Goal: Task Accomplishment & Management: Complete application form

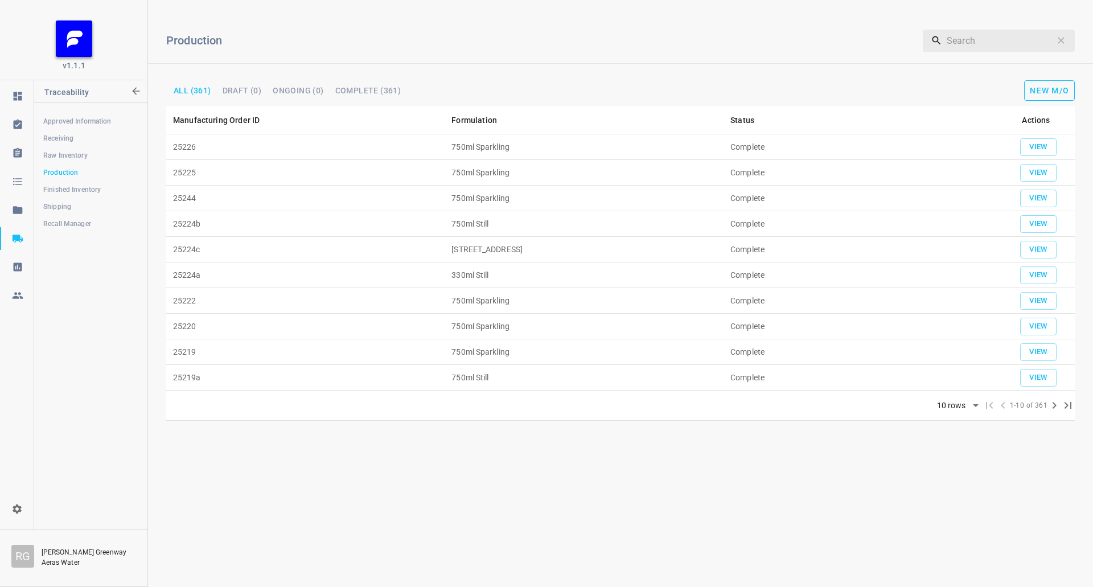
click at [1048, 85] on button "New M/O" at bounding box center [1050, 90] width 51 height 21
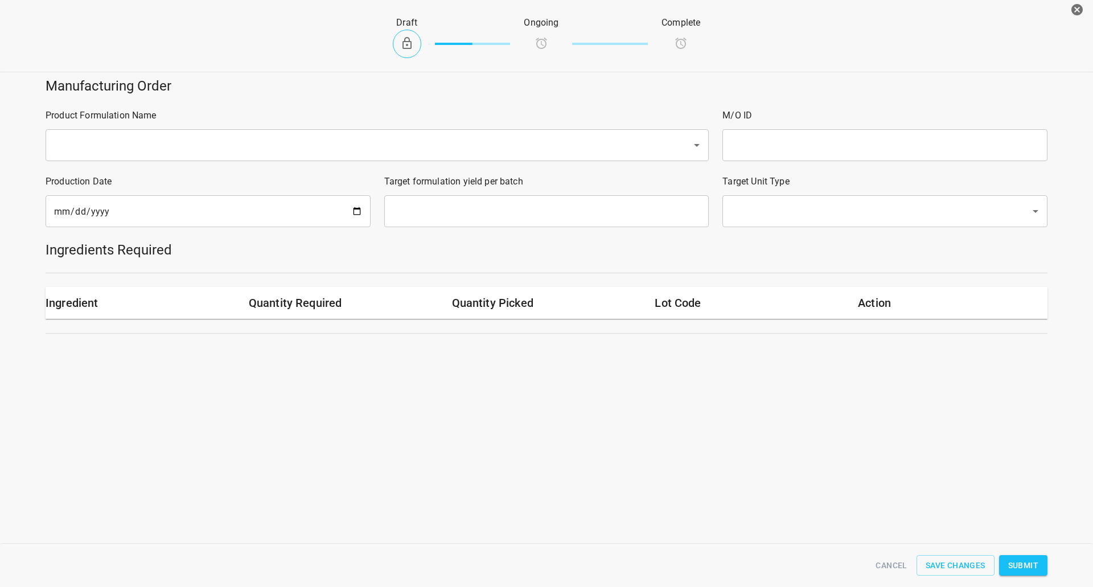
click at [148, 151] on input "text" at bounding box center [361, 145] width 621 height 22
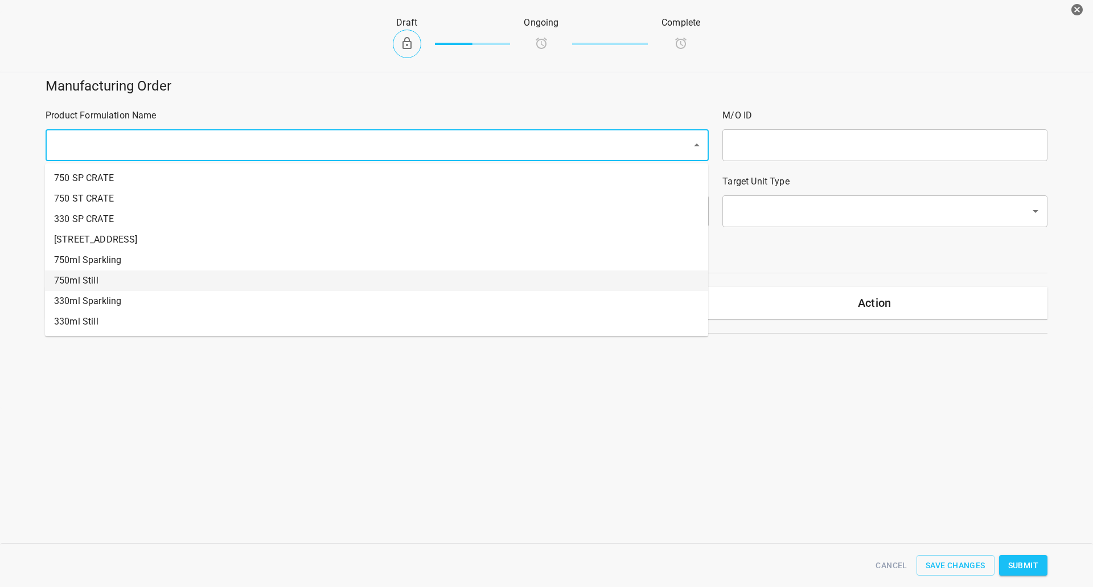
click at [128, 280] on li "750ml Still" at bounding box center [376, 281] width 663 height 21
type input "1"
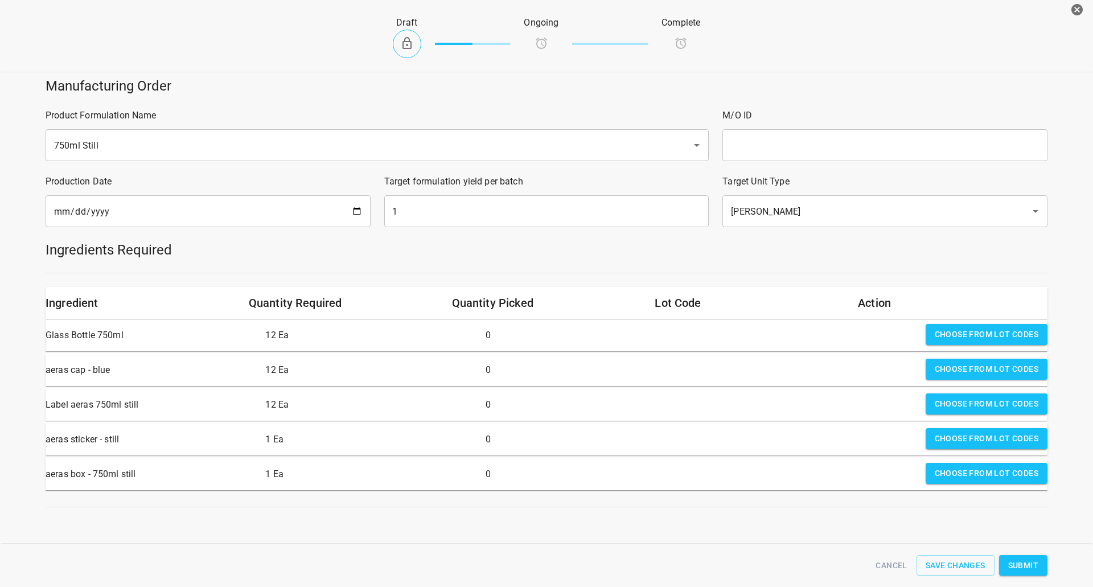
click at [861, 148] on input "text" at bounding box center [885, 145] width 325 height 32
type input "25227"
click at [351, 220] on input "[DATE]" at bounding box center [208, 211] width 325 height 32
click at [355, 214] on input "[DATE]" at bounding box center [208, 211] width 325 height 32
type input "[DATE]"
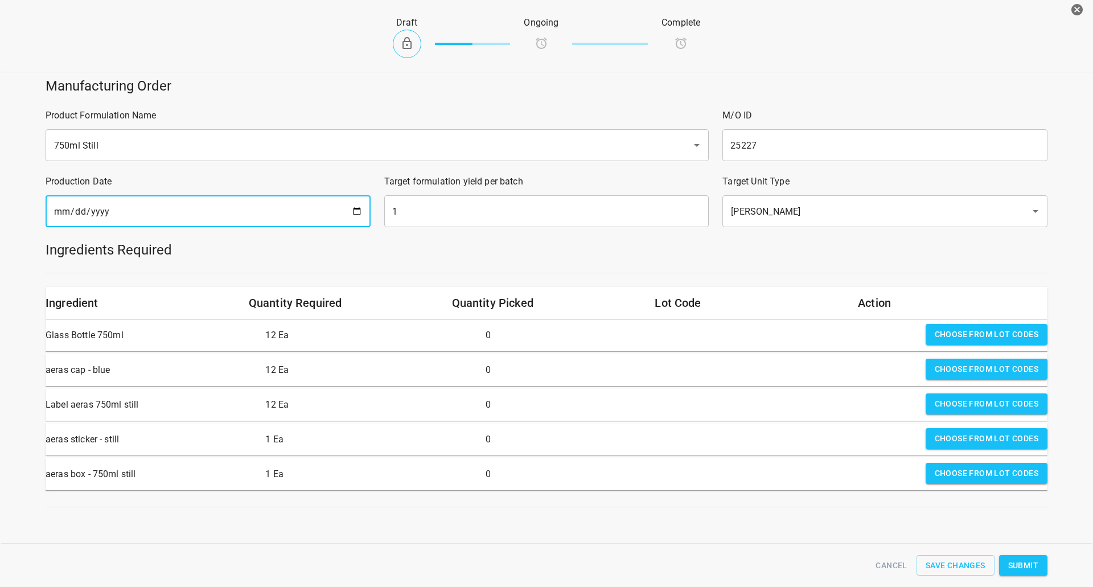
click at [416, 211] on input "1" at bounding box center [546, 211] width 325 height 32
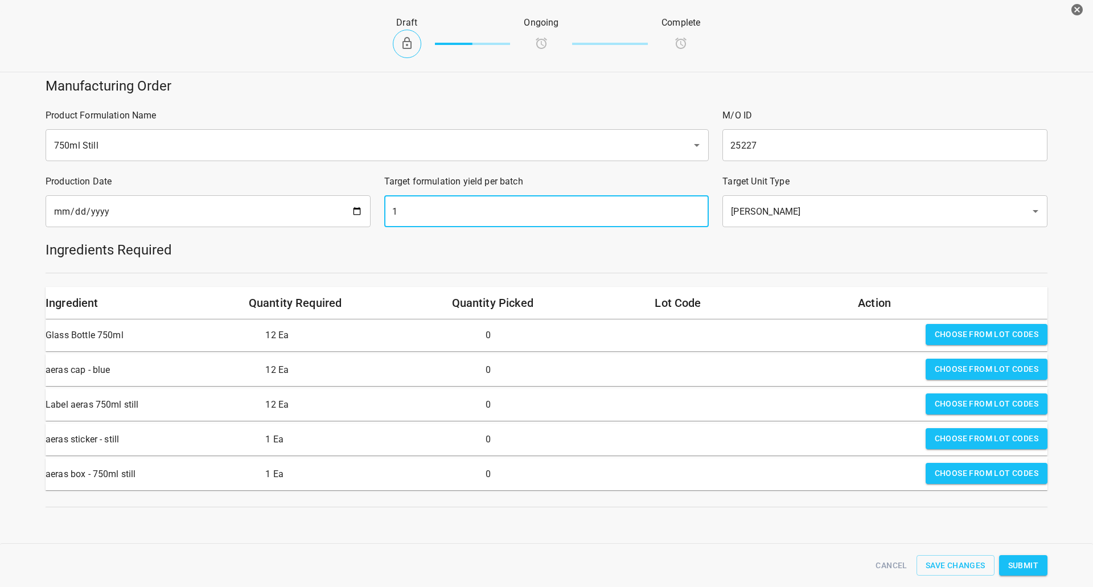
click at [416, 211] on input "1" at bounding box center [546, 211] width 325 height 32
type input "1680"
click at [1001, 251] on h5 "Ingredients Required" at bounding box center [547, 250] width 1002 height 18
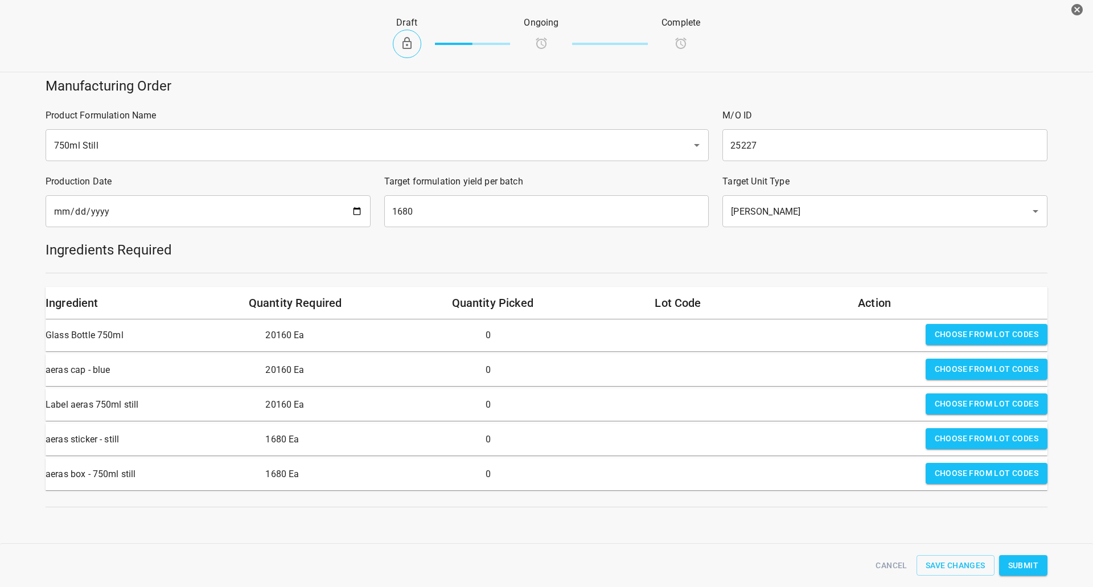
click at [996, 329] on span "Choose from lot codes" at bounding box center [987, 334] width 104 height 14
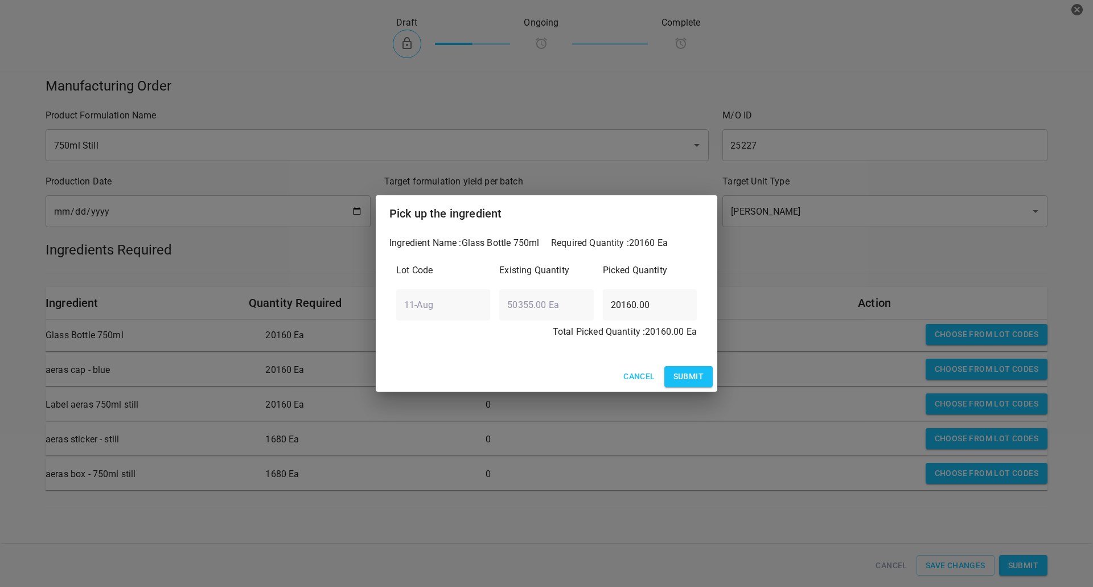
drag, startPoint x: 702, startPoint y: 383, endPoint x: 794, endPoint y: 368, distance: 93.5
click at [702, 383] on span "Submit" at bounding box center [689, 377] width 30 height 14
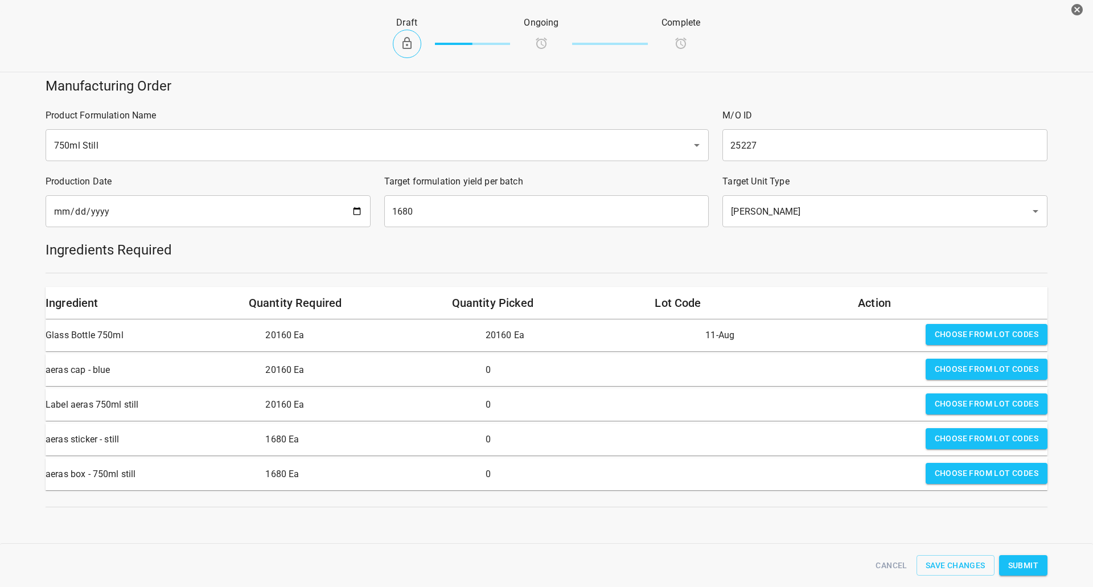
click at [995, 367] on span "Choose from lot codes" at bounding box center [987, 369] width 104 height 14
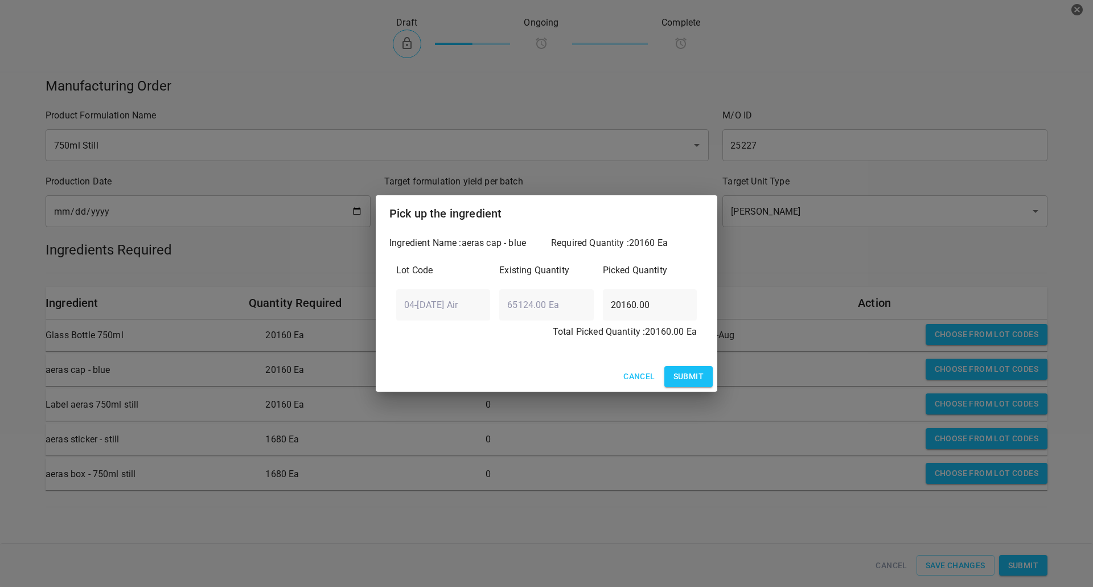
click at [707, 376] on button "Submit" at bounding box center [689, 376] width 48 height 21
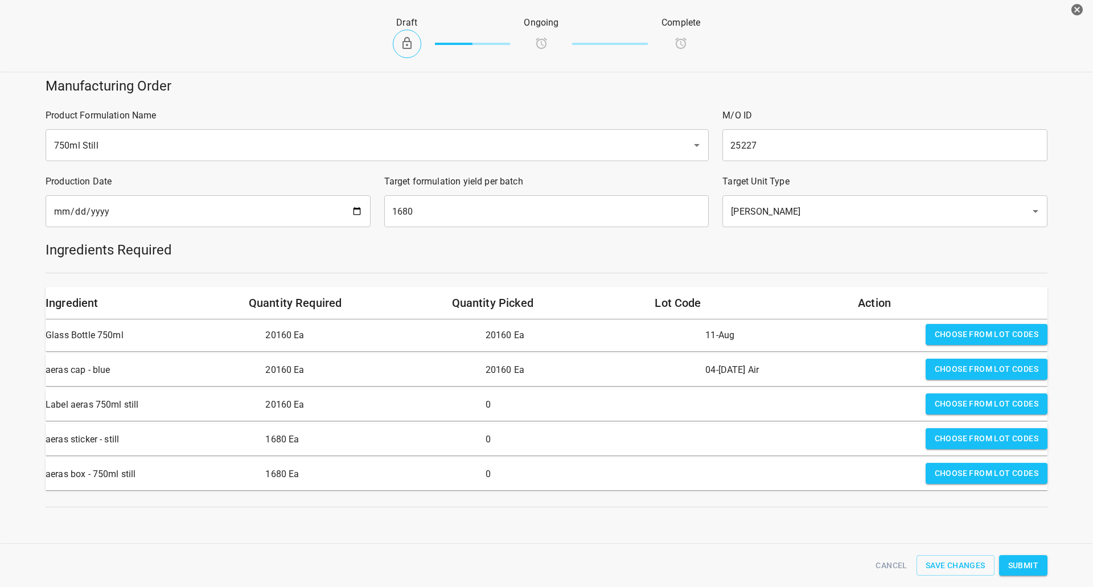
click at [966, 399] on span "Choose from lot codes" at bounding box center [987, 404] width 104 height 14
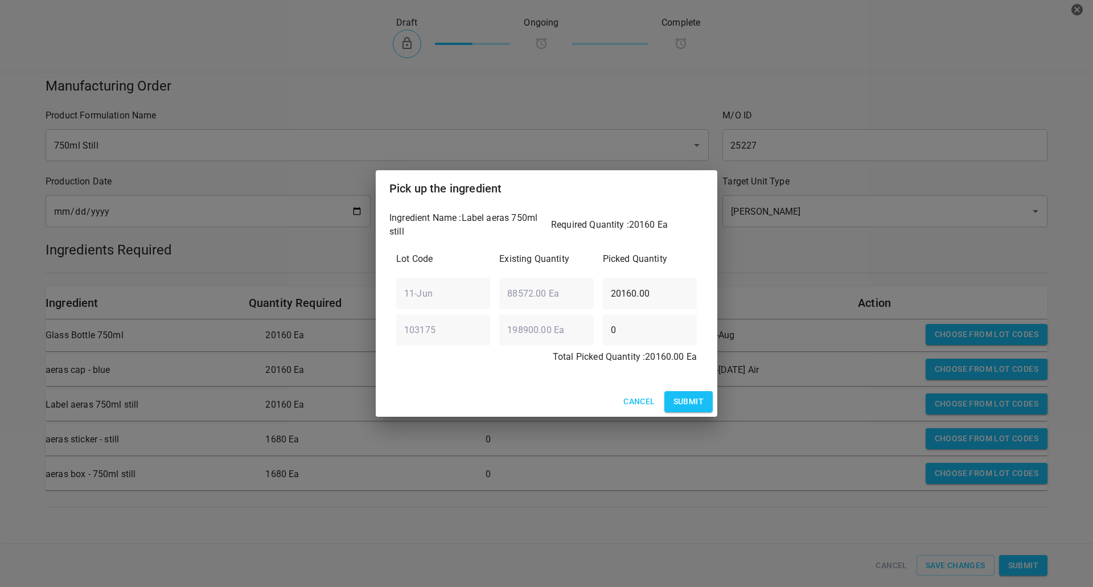
click at [696, 403] on span "Submit" at bounding box center [689, 402] width 30 height 14
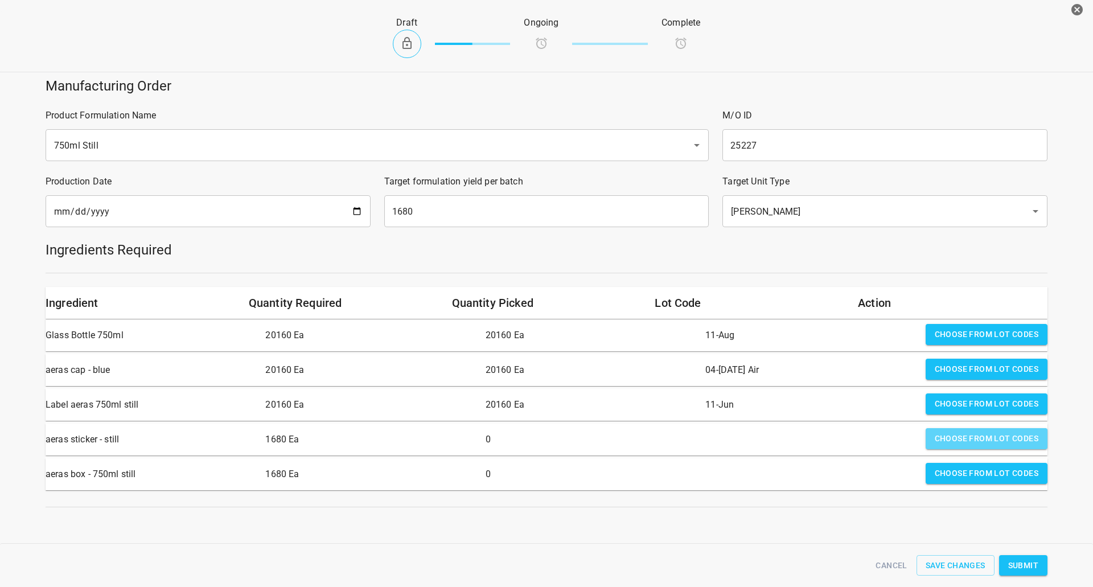
drag, startPoint x: 969, startPoint y: 430, endPoint x: 582, endPoint y: 416, distance: 387.5
click at [957, 431] on button "Choose from lot codes" at bounding box center [987, 438] width 122 height 21
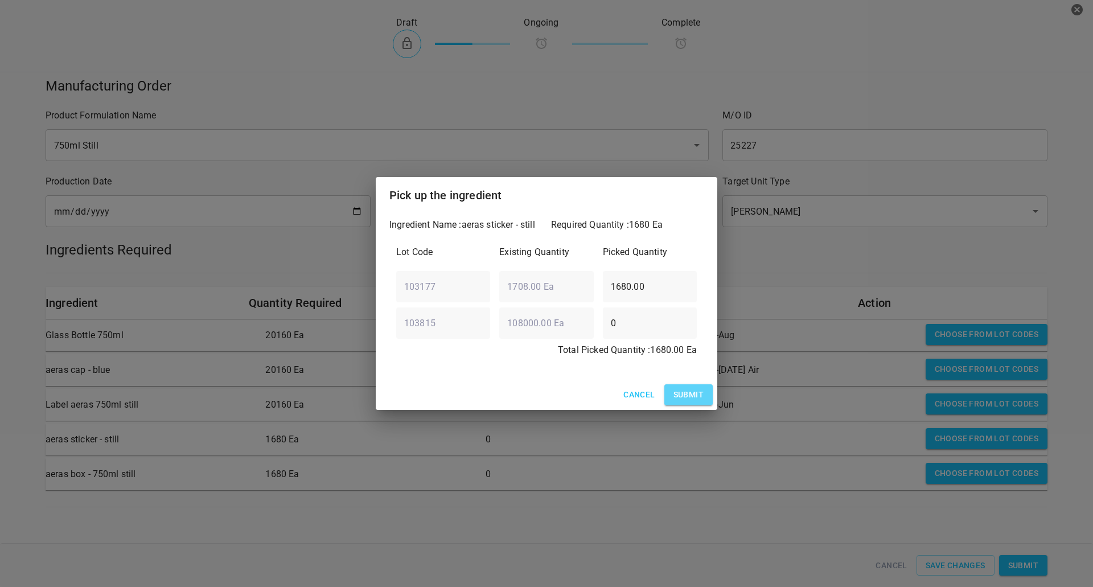
click at [696, 392] on span "Submit" at bounding box center [689, 395] width 30 height 14
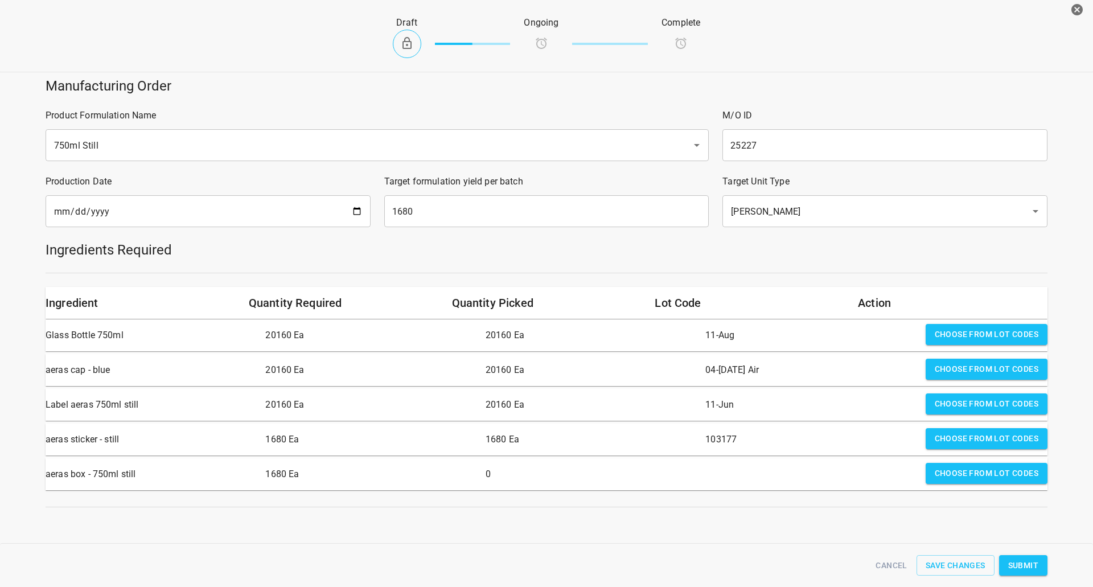
click at [1006, 471] on span "Choose from lot codes" at bounding box center [987, 473] width 104 height 14
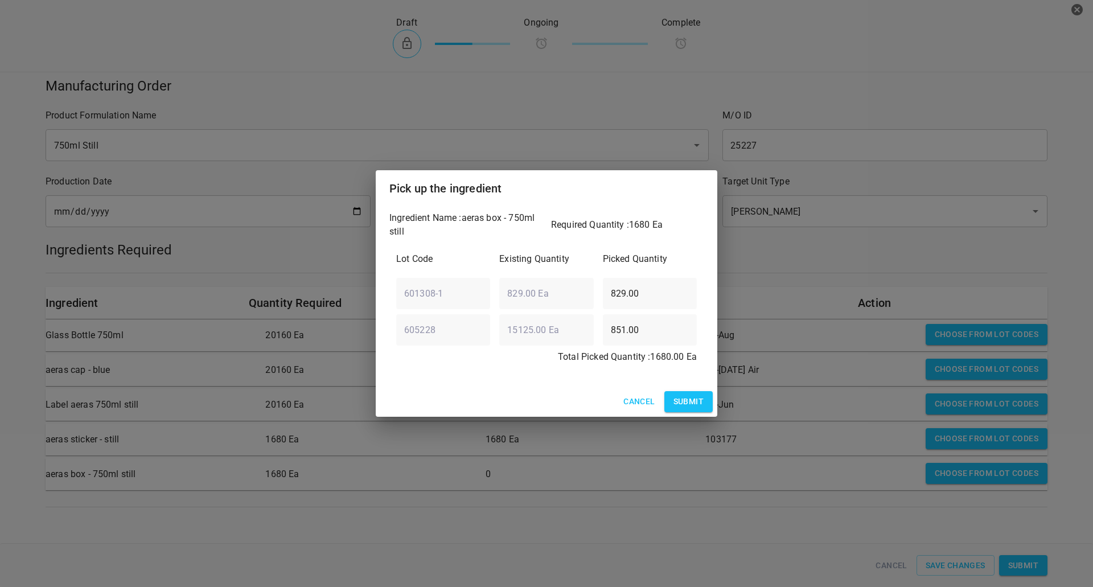
click at [677, 392] on button "Submit" at bounding box center [689, 401] width 48 height 21
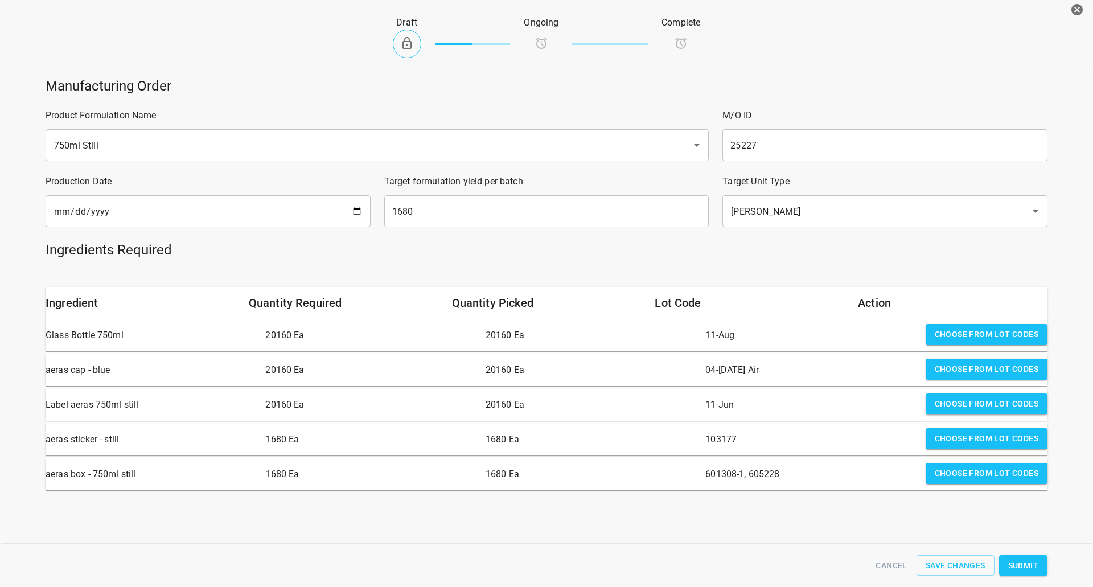
drag, startPoint x: 1029, startPoint y: 566, endPoint x: 801, endPoint y: 462, distance: 250.0
click at [1029, 566] on span "Submit" at bounding box center [1024, 566] width 30 height 14
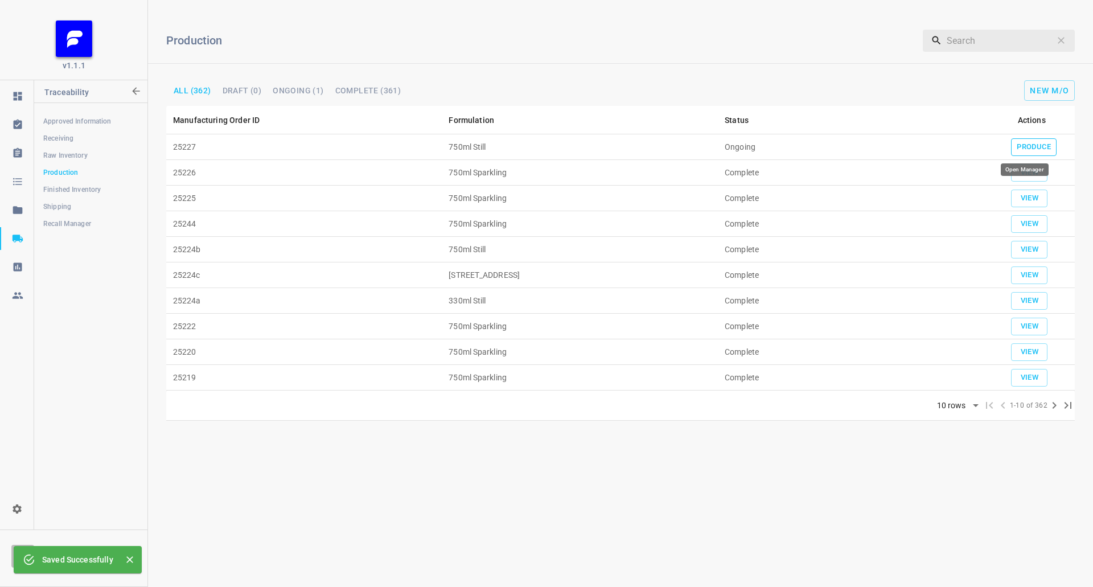
click at [1023, 145] on span "Produce" at bounding box center [1034, 147] width 34 height 13
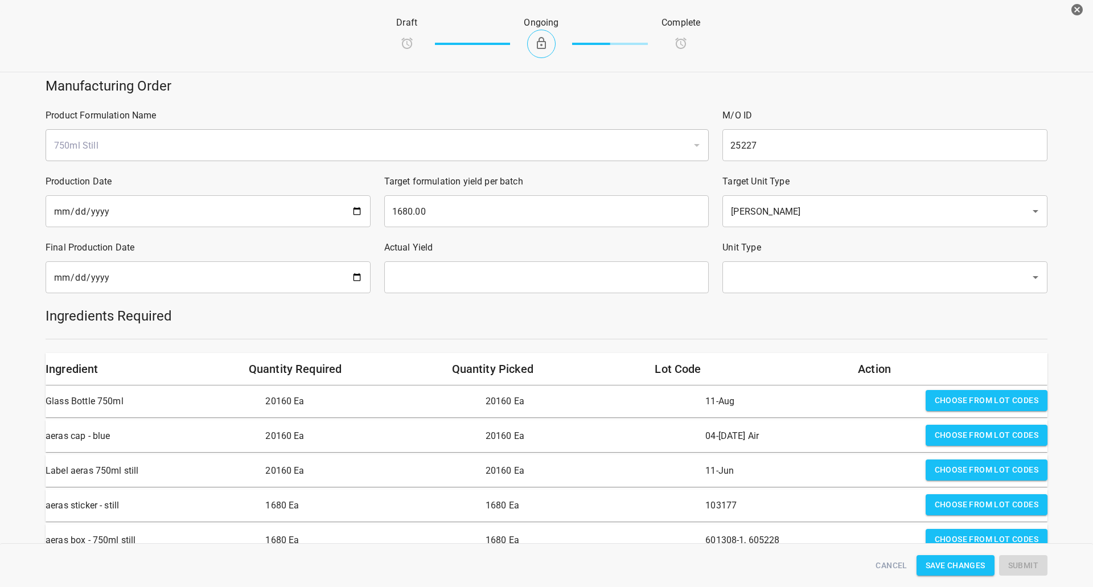
drag, startPoint x: 216, startPoint y: 279, endPoint x: 231, endPoint y: 280, distance: 15.4
click at [216, 280] on input "date" at bounding box center [208, 277] width 325 height 32
click at [349, 273] on input "date" at bounding box center [208, 277] width 325 height 32
type input "[DATE]"
click at [425, 293] on input "text" at bounding box center [546, 277] width 325 height 32
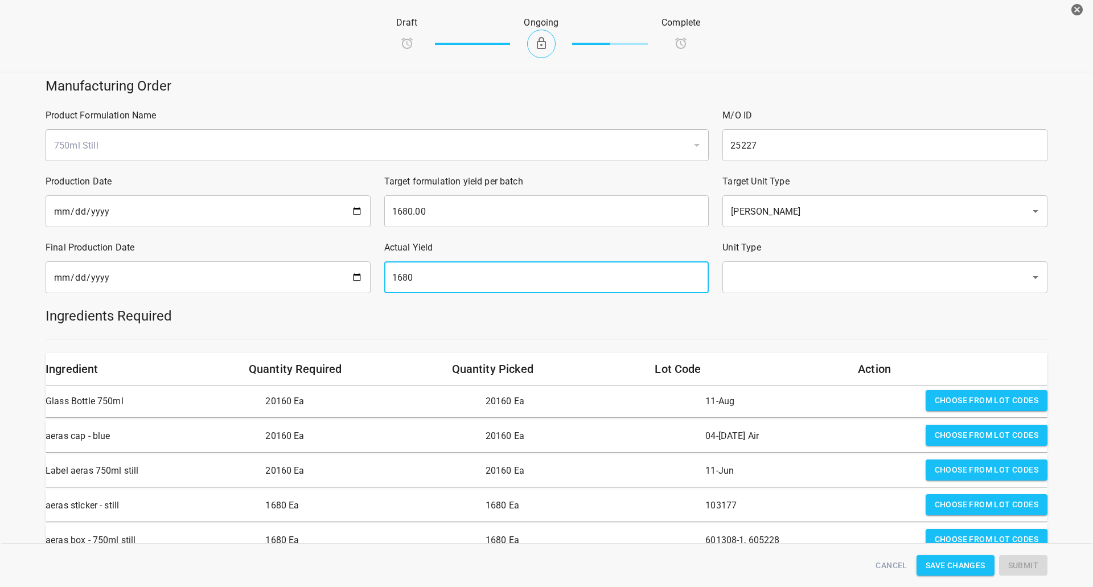
type input "1680"
drag, startPoint x: 793, startPoint y: 282, endPoint x: 792, endPoint y: 292, distance: 9.1
click at [793, 282] on input "text" at bounding box center [869, 278] width 283 height 22
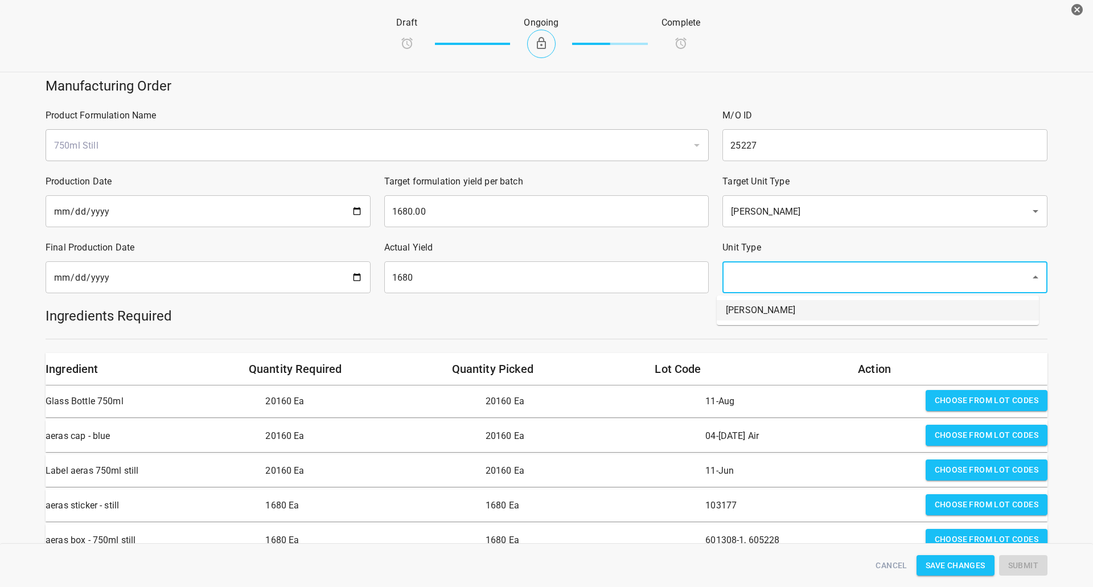
click at [784, 308] on li "[PERSON_NAME]" at bounding box center [878, 310] width 322 height 21
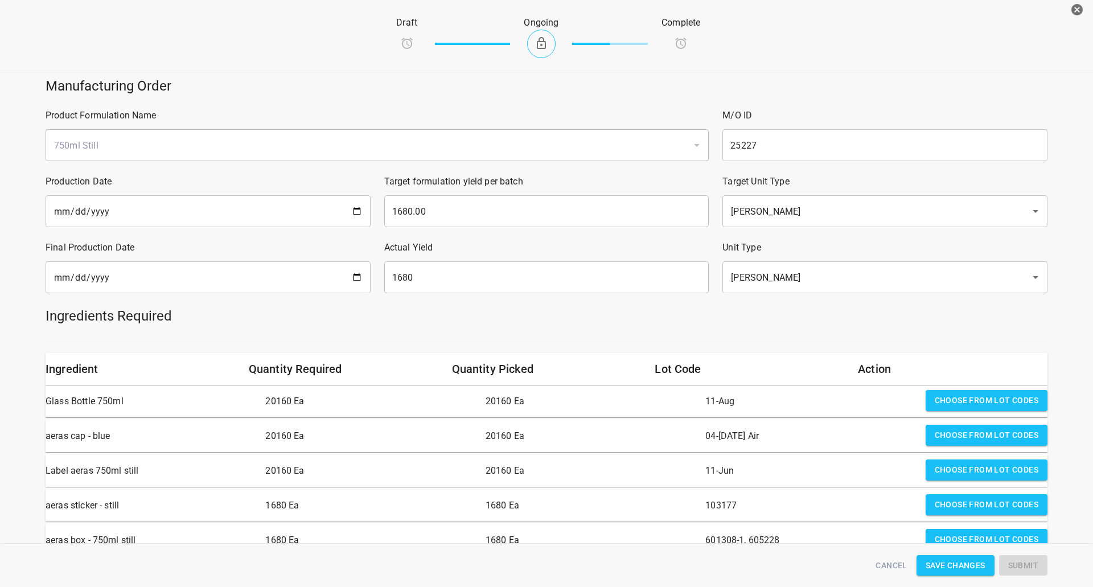
click at [691, 341] on div at bounding box center [547, 339] width 1016 height 14
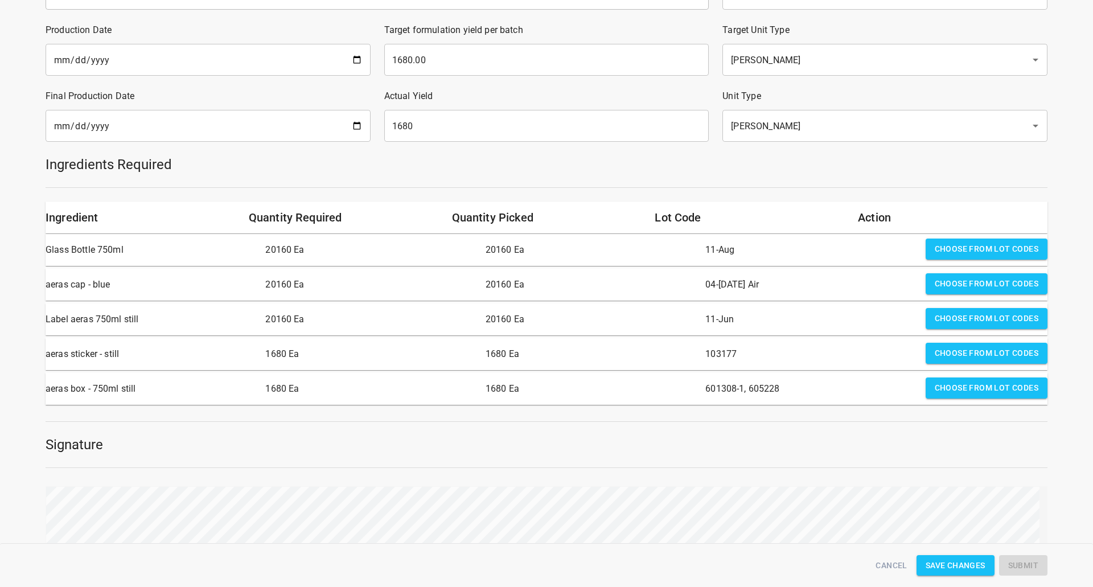
scroll to position [171, 0]
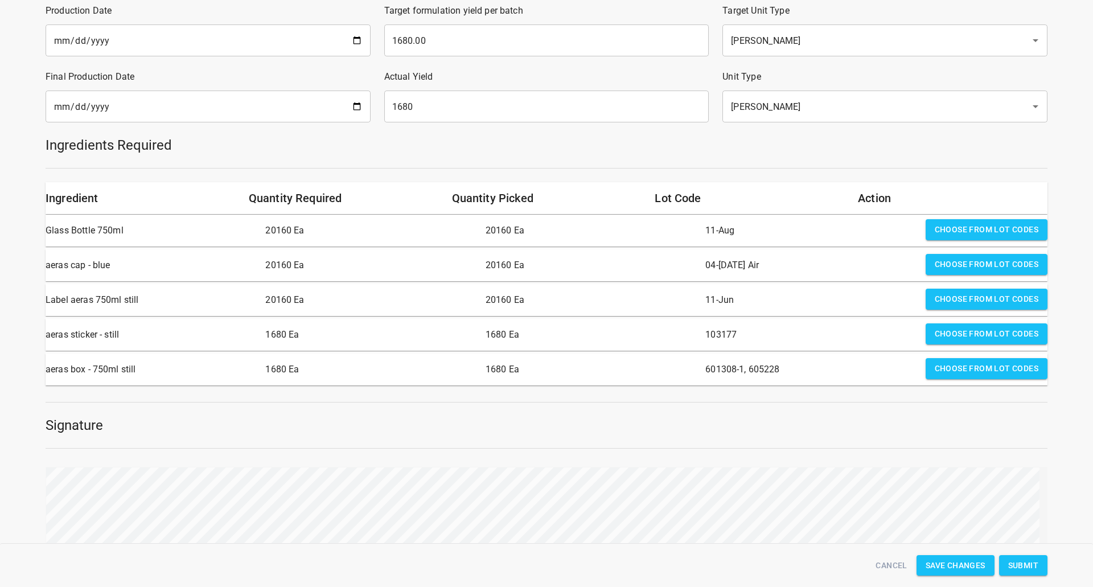
drag, startPoint x: 1038, startPoint y: 566, endPoint x: 1012, endPoint y: 544, distance: 34.0
click at [1039, 565] on button "Submit" at bounding box center [1023, 565] width 48 height 21
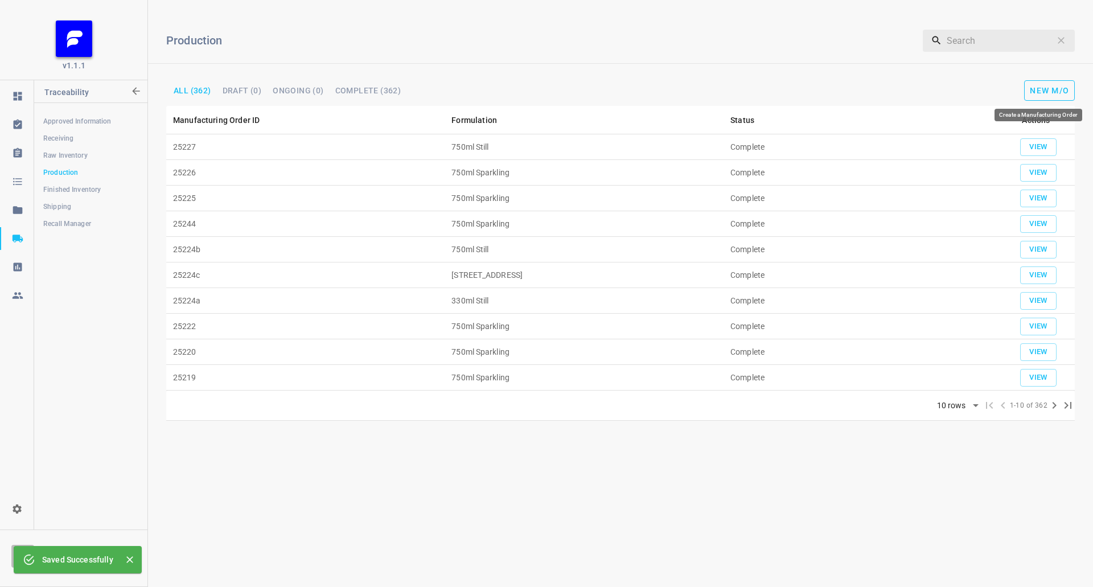
click at [1051, 92] on span "New M/O" at bounding box center [1049, 90] width 39 height 9
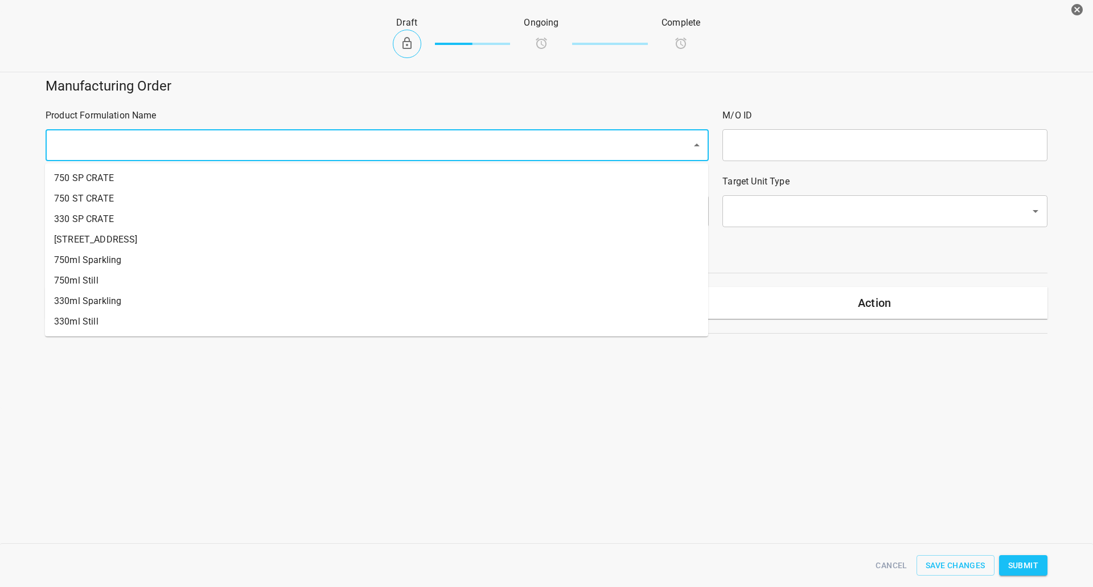
click at [255, 144] on input "text" at bounding box center [361, 145] width 621 height 22
click at [101, 252] on li "750ml Sparkling" at bounding box center [376, 260] width 663 height 21
type input "1"
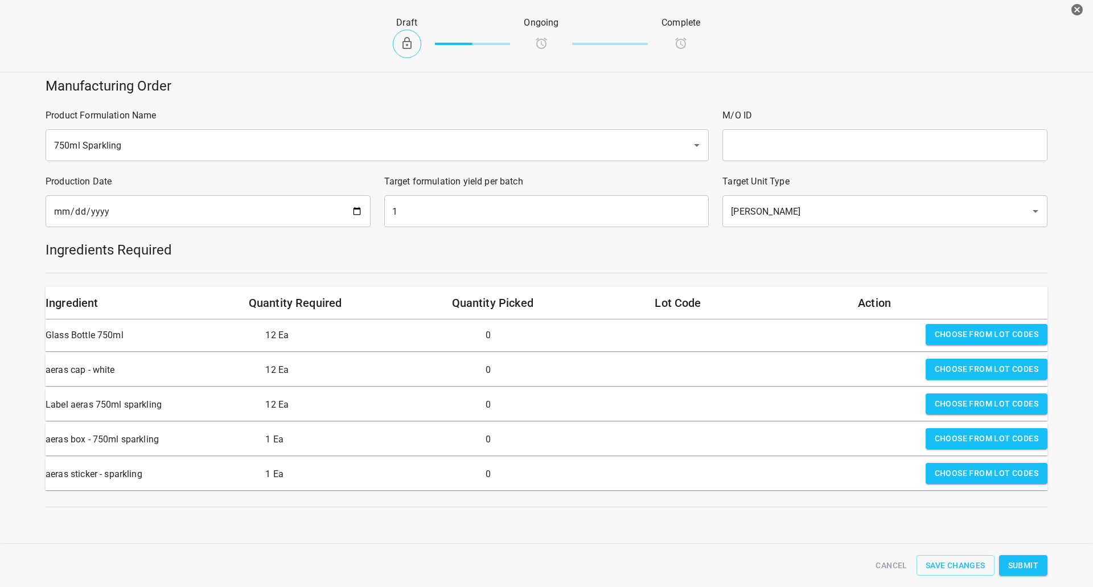
click at [872, 143] on input "text" at bounding box center [885, 145] width 325 height 32
type input "25225a"
click at [356, 208] on input "[DATE]" at bounding box center [208, 211] width 325 height 32
type input "[DATE]"
click at [576, 243] on h5 "Ingredients Required" at bounding box center [547, 250] width 1002 height 18
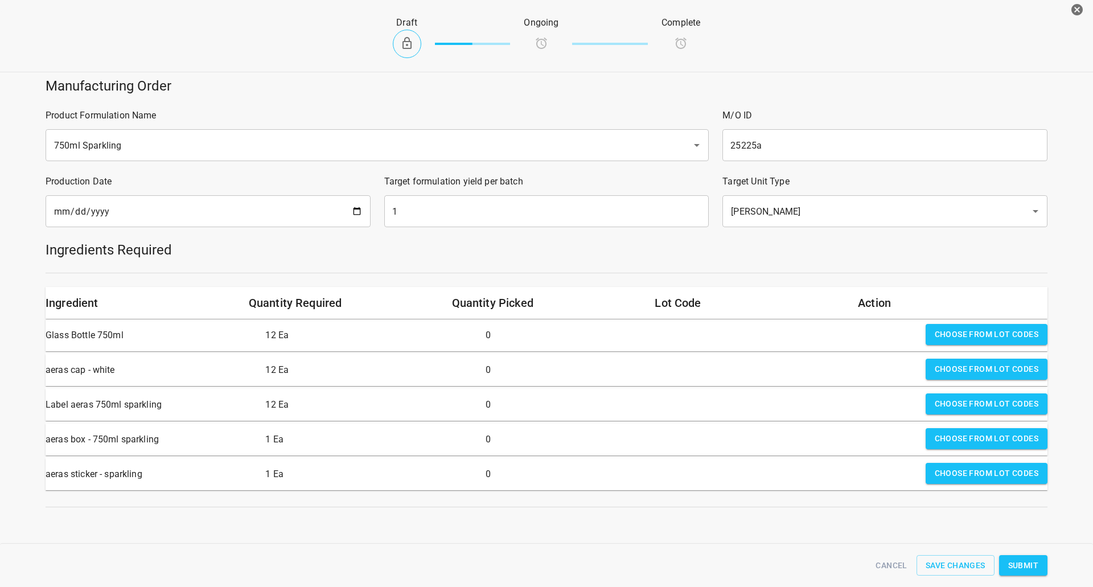
click at [490, 211] on input "1" at bounding box center [546, 211] width 325 height 32
type input "80"
click at [948, 341] on span "Choose from lot codes" at bounding box center [987, 334] width 104 height 14
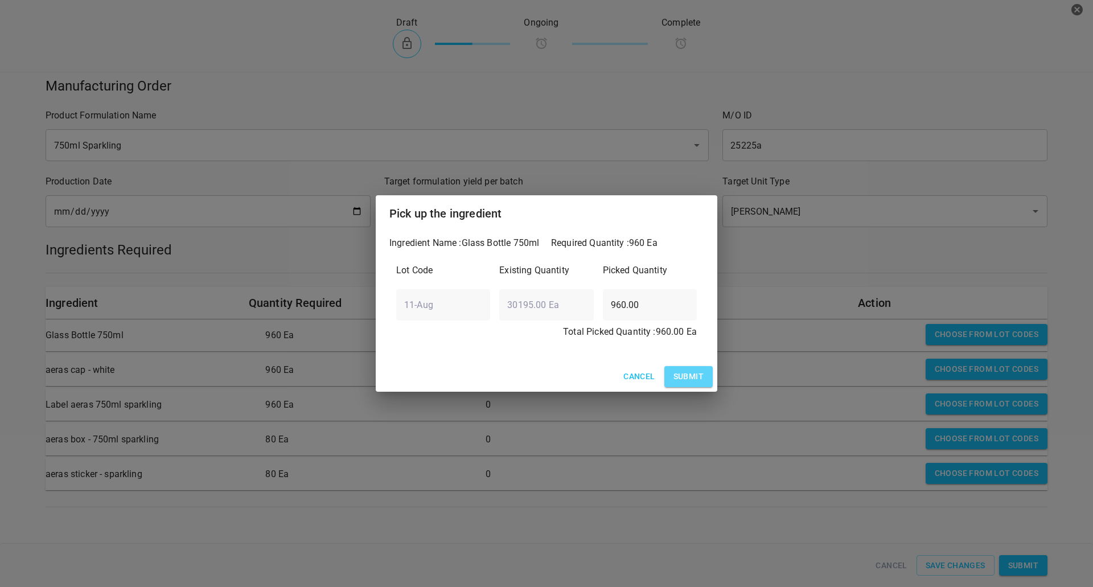
drag, startPoint x: 693, startPoint y: 375, endPoint x: 1039, endPoint y: 363, distance: 346.5
click at [693, 375] on button "Submit" at bounding box center [689, 376] width 48 height 21
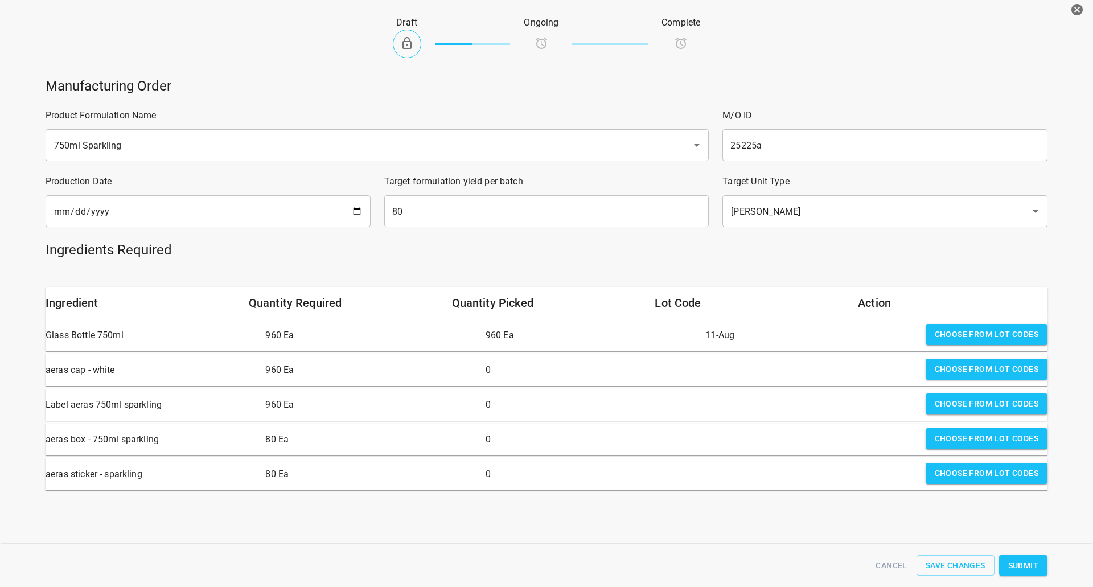
click at [969, 373] on span "Choose from lot codes" at bounding box center [987, 369] width 104 height 14
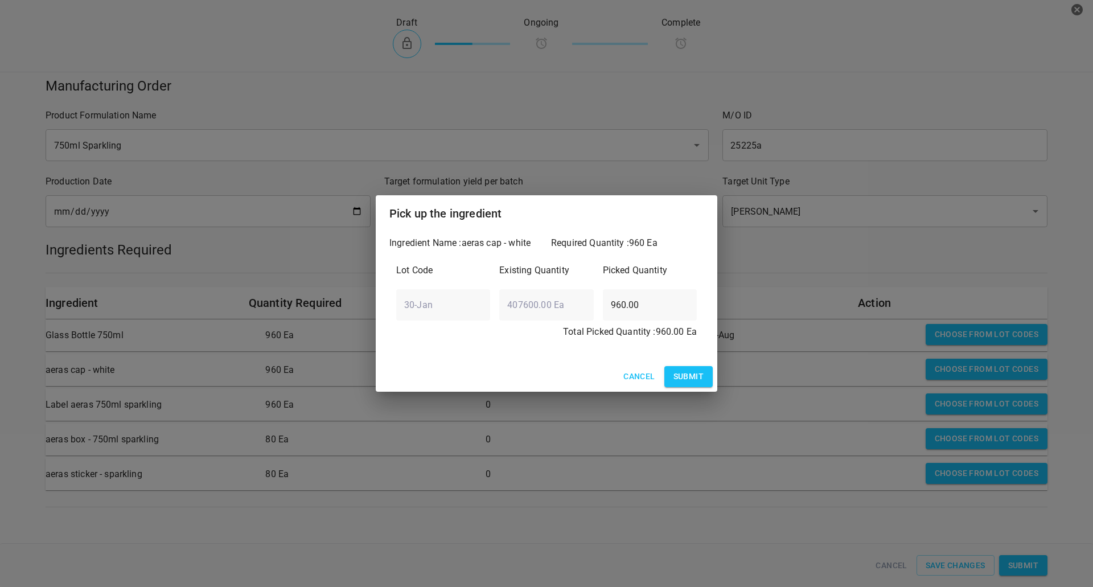
click at [676, 376] on span "Submit" at bounding box center [689, 377] width 30 height 14
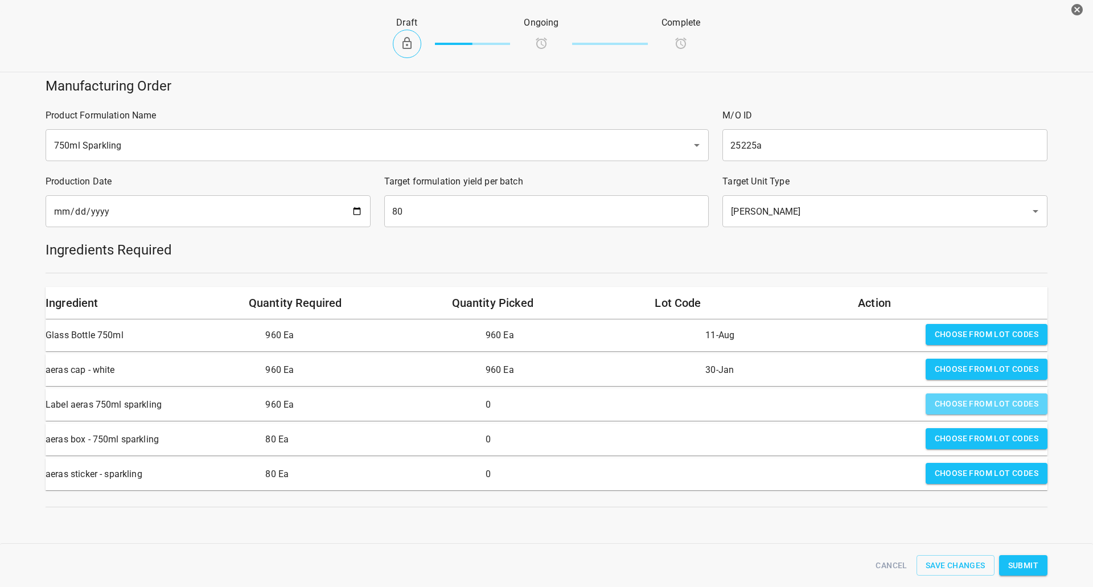
click at [978, 404] on span "Choose from lot codes" at bounding box center [987, 404] width 104 height 14
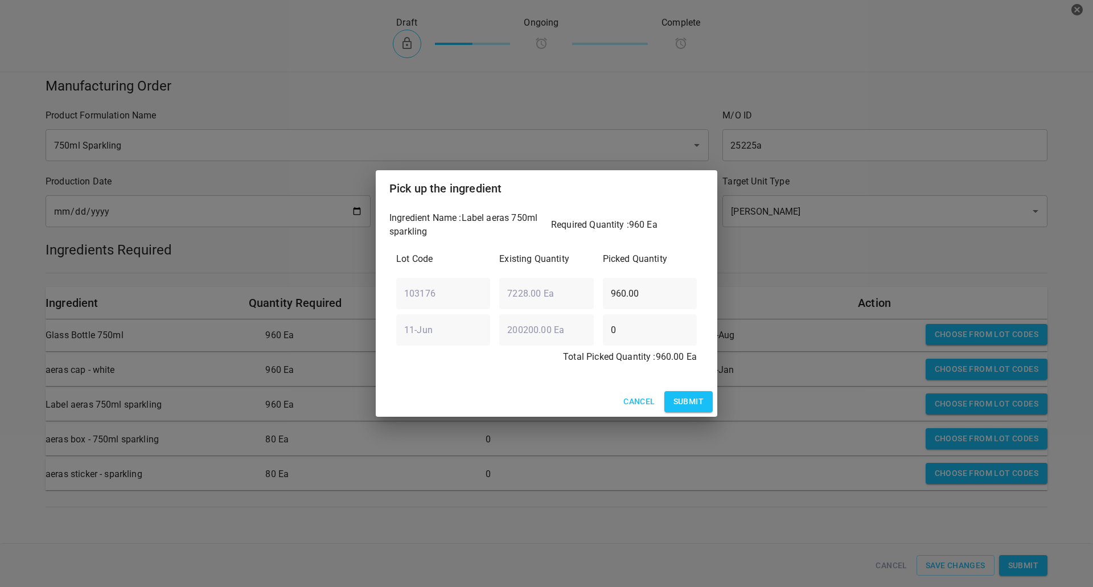
drag, startPoint x: 690, startPoint y: 396, endPoint x: 748, endPoint y: 396, distance: 58.1
click at [693, 397] on span "Submit" at bounding box center [689, 402] width 30 height 14
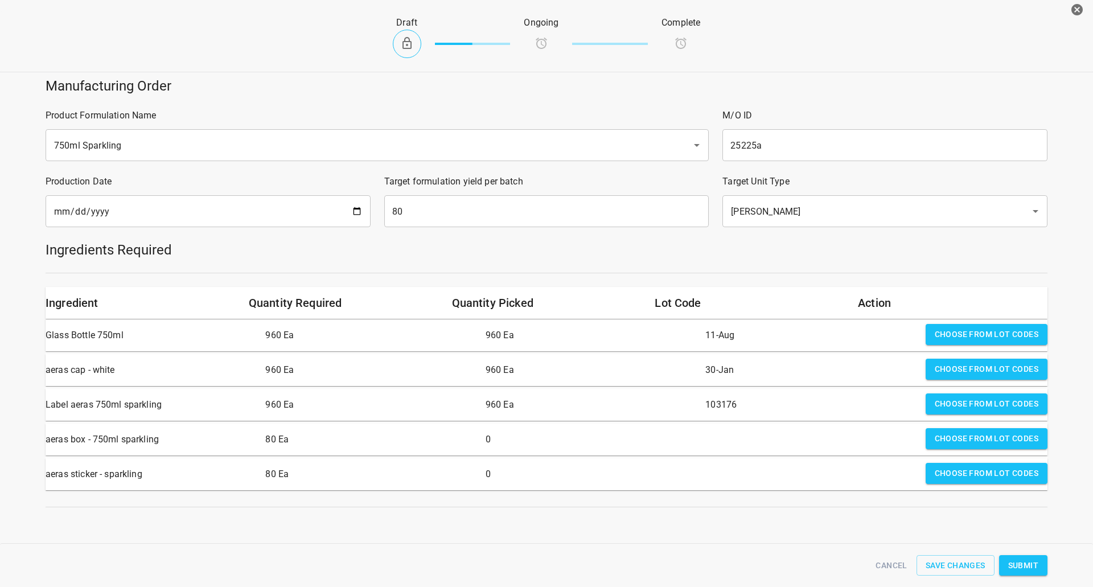
click at [964, 437] on span "Choose from lot codes" at bounding box center [987, 439] width 104 height 14
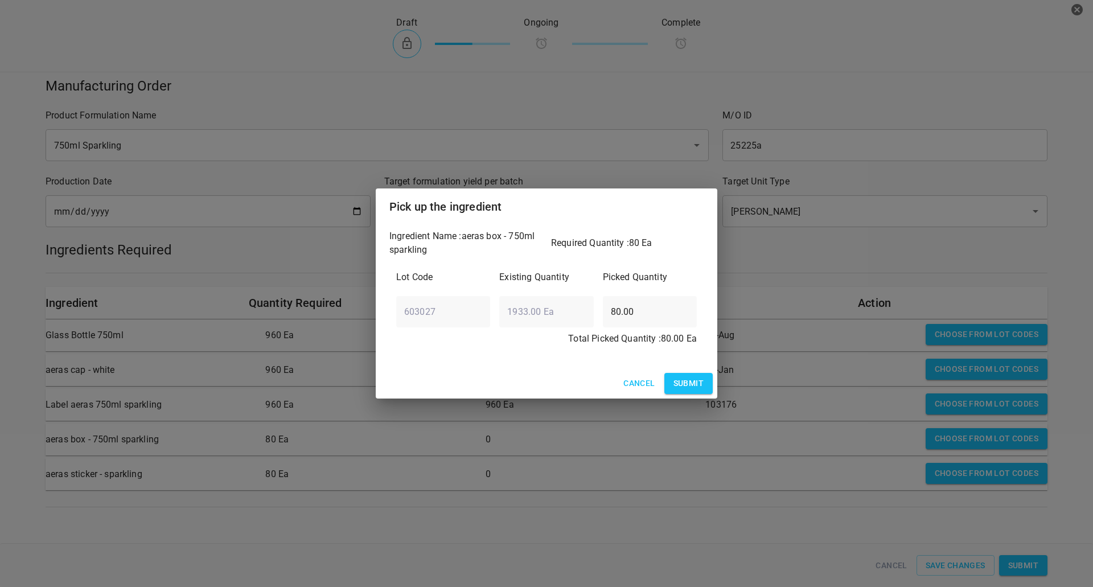
drag, startPoint x: 700, startPoint y: 382, endPoint x: 835, endPoint y: 426, distance: 141.4
click at [702, 382] on span "Submit" at bounding box center [689, 383] width 30 height 14
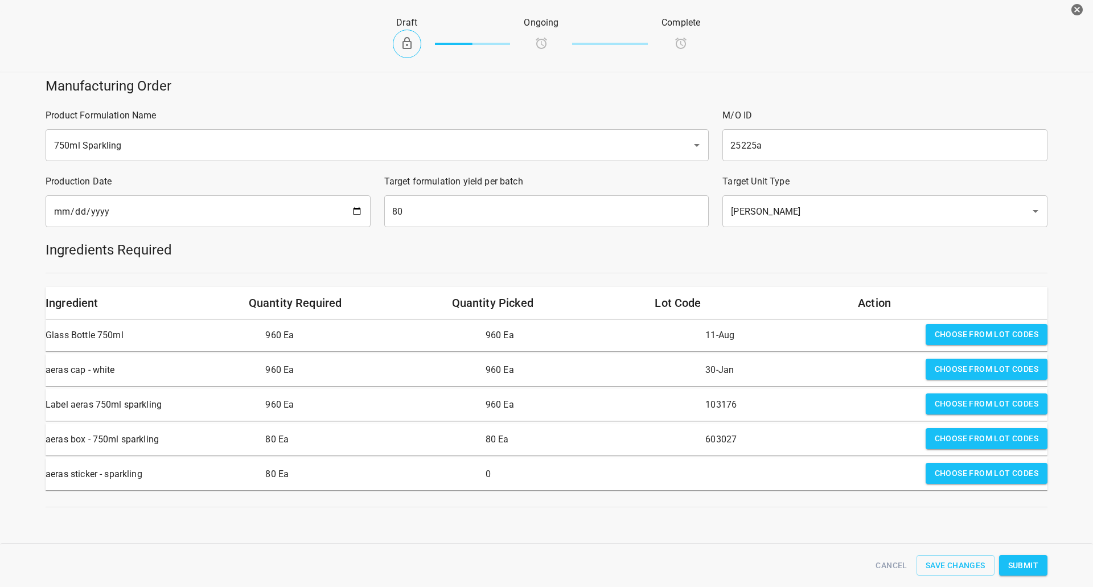
click at [1003, 479] on span "Choose from lot codes" at bounding box center [987, 473] width 104 height 14
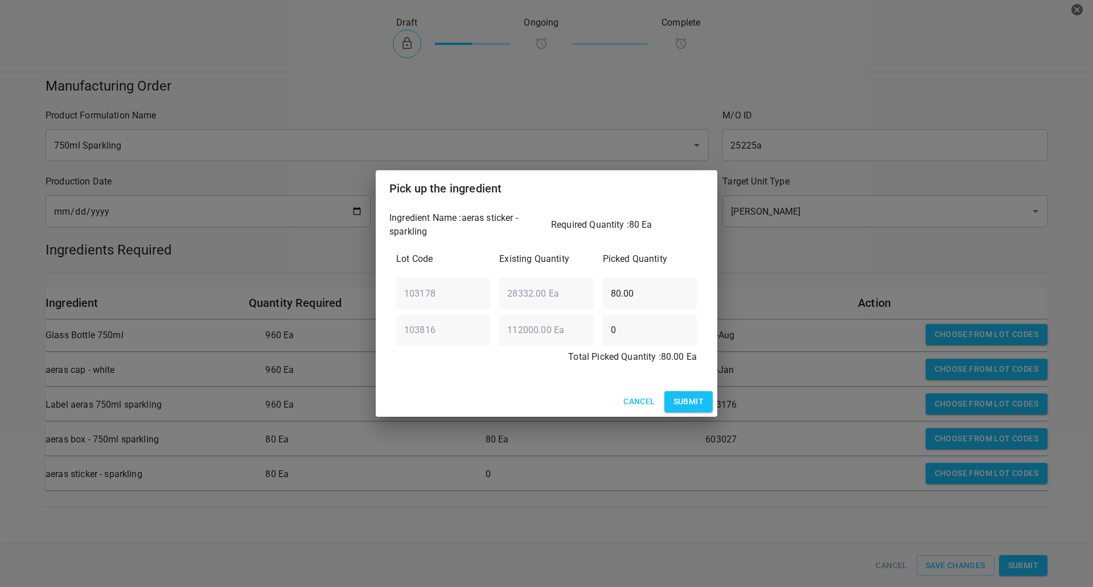
drag, startPoint x: 688, startPoint y: 400, endPoint x: 687, endPoint y: 409, distance: 8.6
click at [687, 405] on span "Submit" at bounding box center [689, 402] width 30 height 14
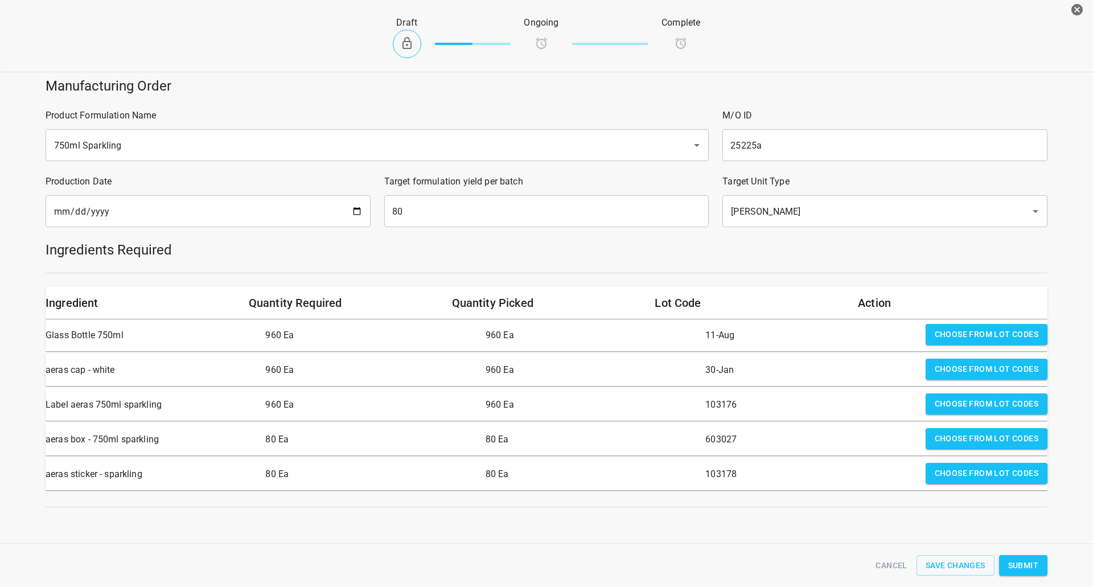
click at [1029, 563] on span "Submit" at bounding box center [1024, 566] width 30 height 14
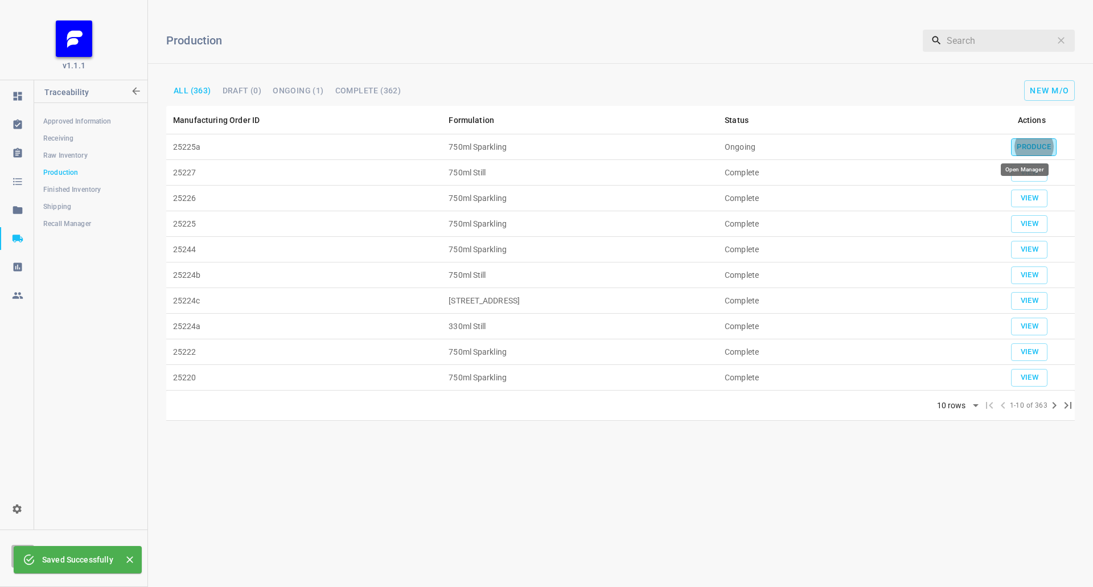
click at [1039, 146] on span "Produce" at bounding box center [1034, 147] width 34 height 13
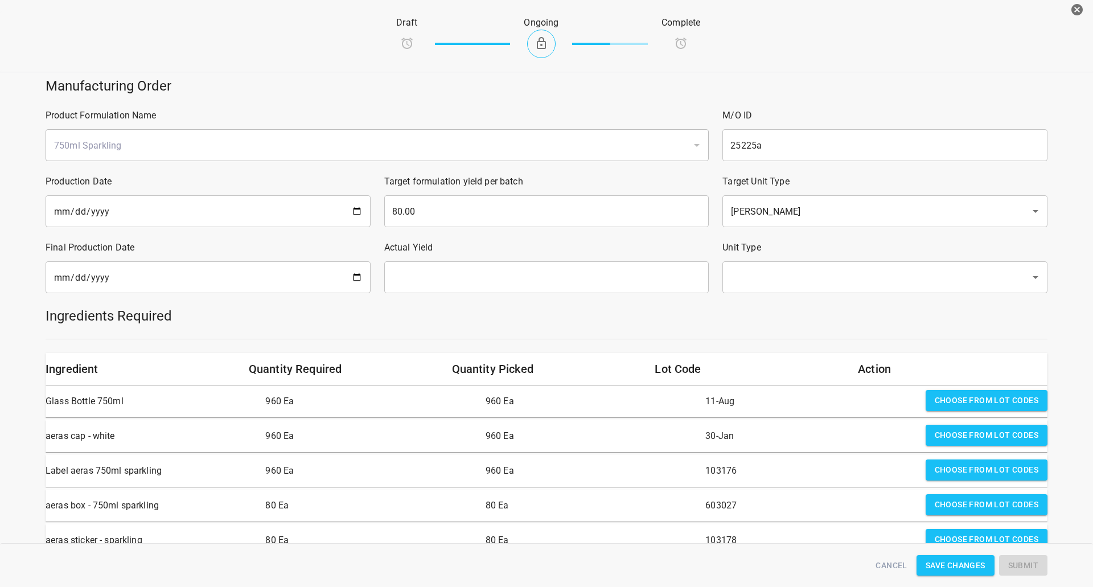
click at [226, 281] on input "date" at bounding box center [208, 277] width 325 height 32
click at [363, 273] on input "date" at bounding box center [208, 277] width 325 height 32
click at [362, 272] on input "date" at bounding box center [208, 277] width 325 height 32
click at [356, 277] on input "date" at bounding box center [208, 277] width 325 height 32
type input "[DATE]"
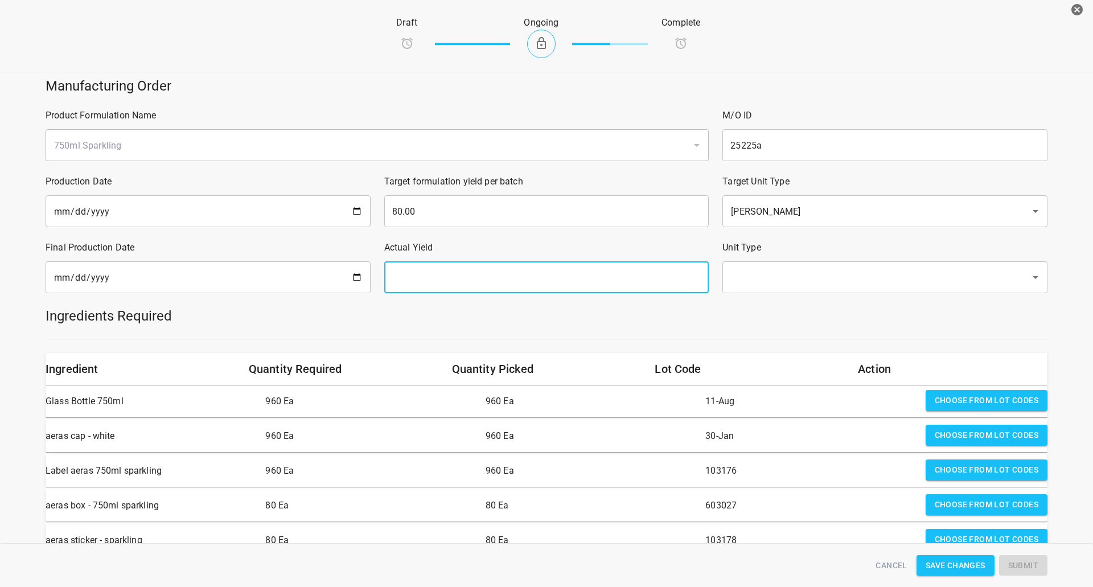
drag, startPoint x: 445, startPoint y: 284, endPoint x: 383, endPoint y: 280, distance: 61.6
click at [445, 284] on input "text" at bounding box center [546, 277] width 325 height 32
type input "80"
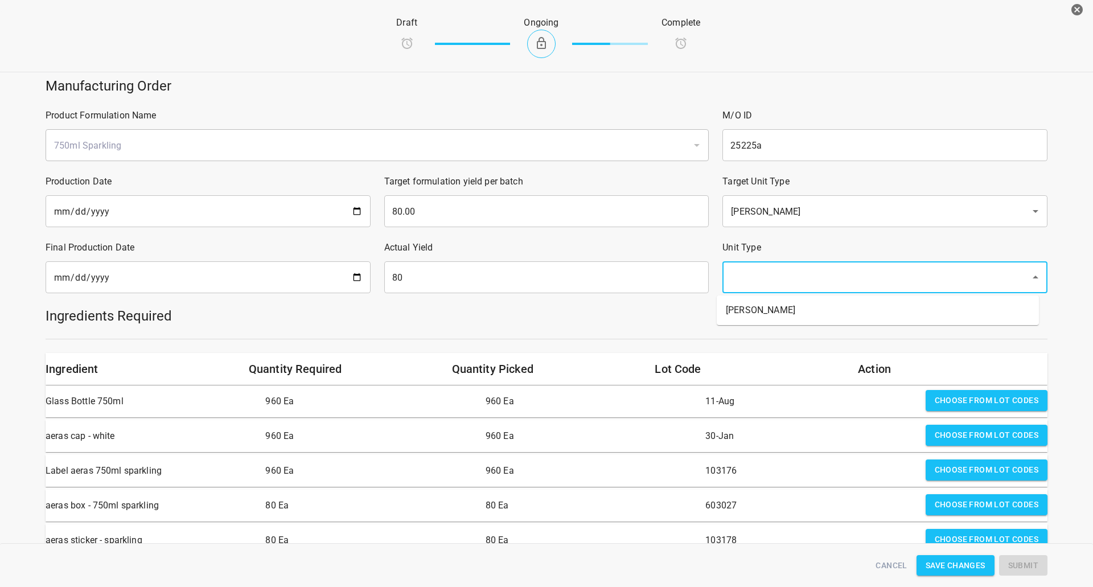
drag, startPoint x: 747, startPoint y: 279, endPoint x: 754, endPoint y: 303, distance: 25.0
click at [747, 280] on input "text" at bounding box center [869, 278] width 283 height 22
click at [754, 304] on li "[PERSON_NAME]" at bounding box center [878, 310] width 322 height 21
click at [735, 332] on div at bounding box center [547, 339] width 1016 height 14
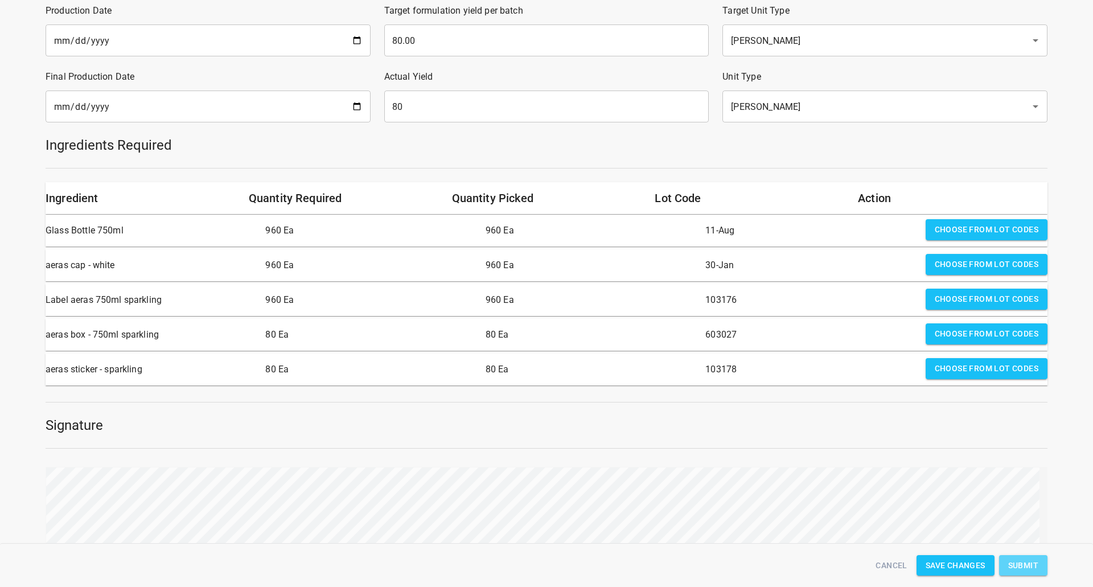
click at [1026, 573] on button "Submit" at bounding box center [1023, 565] width 48 height 21
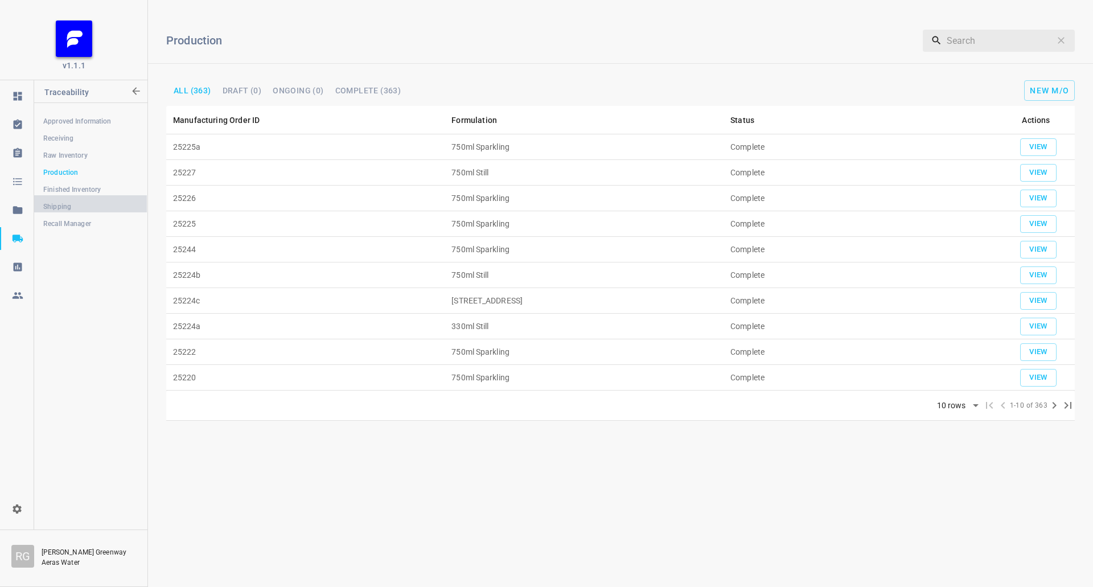
click at [62, 210] on span "Shipping" at bounding box center [90, 206] width 95 height 11
